Goal: Check status

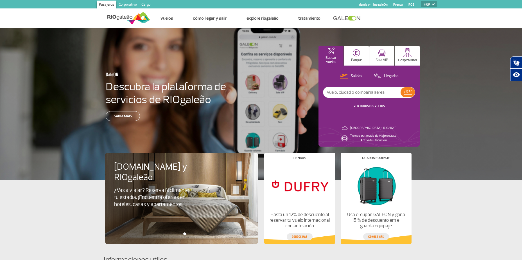
select select "es"
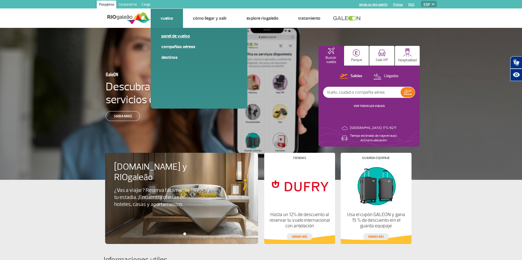
click at [167, 37] on link "Panel de vuelos" at bounding box center [198, 36] width 75 height 6
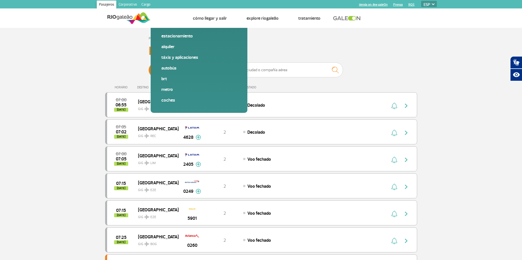
click at [213, 70] on span "Llegadas" at bounding box center [208, 70] width 15 height 15
click at [149, 67] on input "[PERSON_NAME]" at bounding box center [149, 67] width 0 height 0
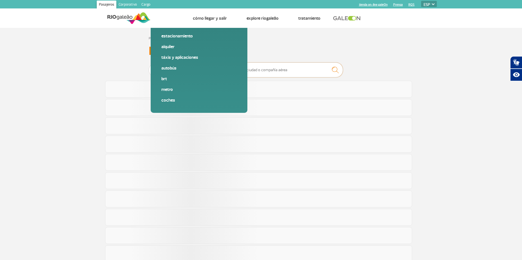
click at [249, 70] on input "text" at bounding box center [286, 69] width 112 height 15
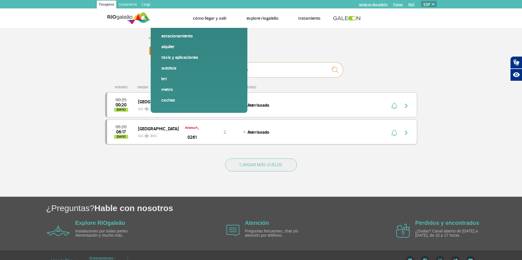
type input "avianca"
click at [277, 132] on div "Aterrissado" at bounding box center [305, 132] width 124 height 6
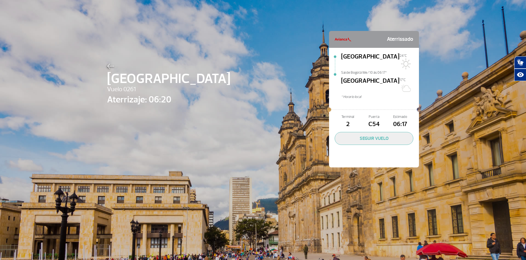
click at [324, 14] on div "Bogotá Vuelo 0261 Aterrizaje: 06:20 Aterrissado [GEOGRAPHIC_DATA] 24°C [GEOGRAP…" at bounding box center [263, 90] width 320 height 181
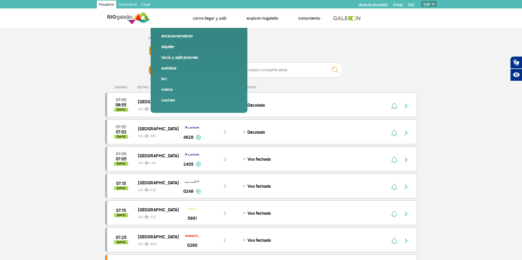
click at [211, 71] on span "Llegadas" at bounding box center [208, 70] width 15 height 15
click at [149, 67] on input "[PERSON_NAME]" at bounding box center [149, 67] width 0 height 0
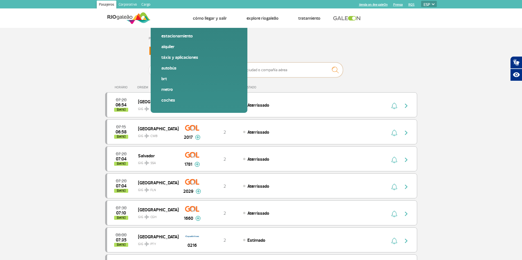
click at [249, 72] on input "text" at bounding box center [286, 69] width 112 height 15
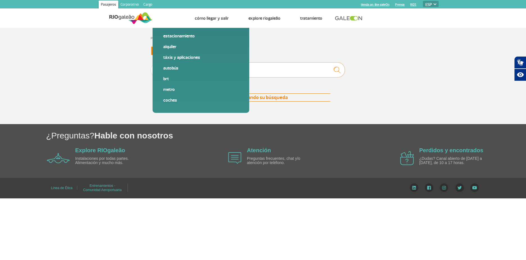
type input "copa"
click at [334, 70] on img "submit" at bounding box center [337, 70] width 12 height 12
